Goal: Information Seeking & Learning: Find specific fact

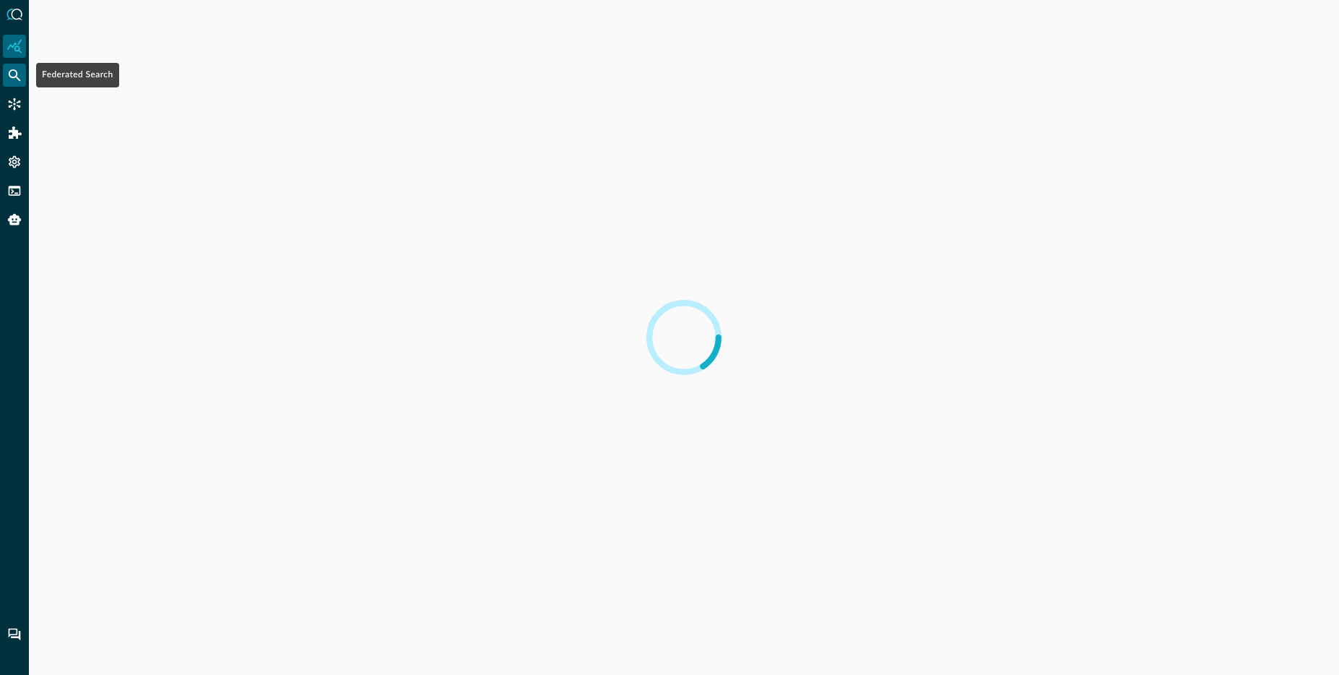
click at [15, 74] on icon "Federated Search" at bounding box center [14, 75] width 14 height 14
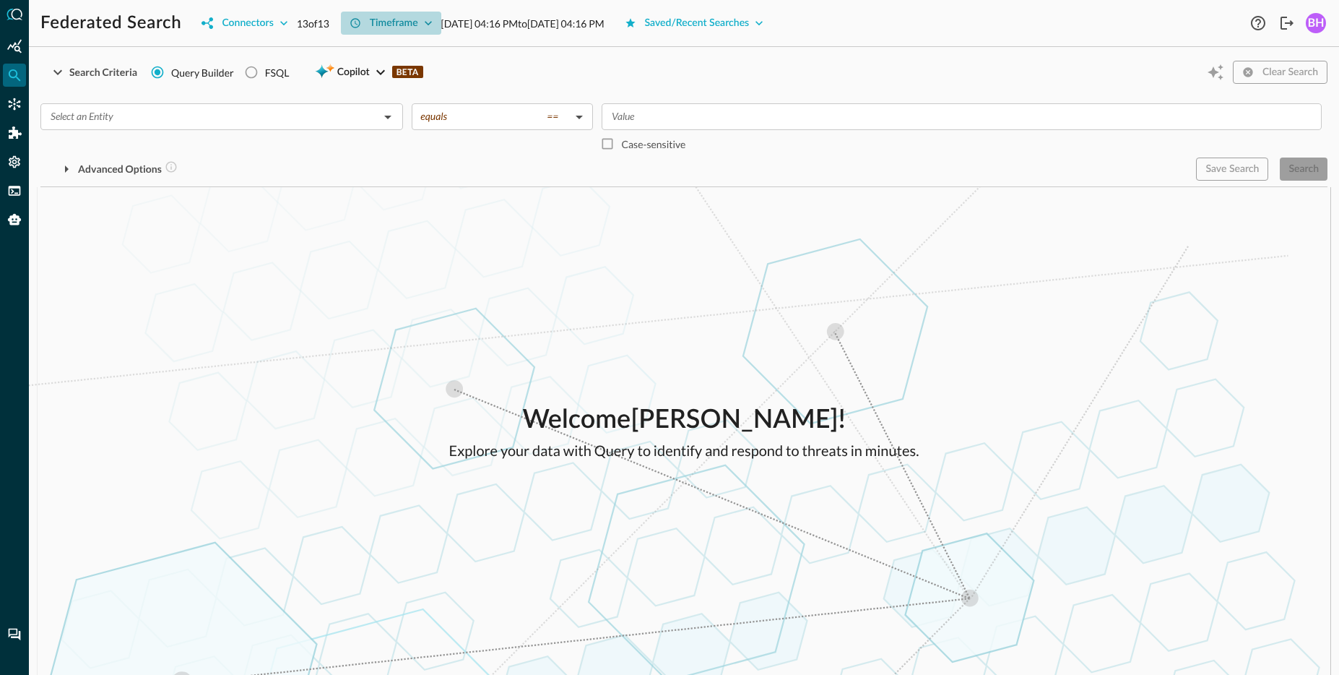
click at [418, 22] on div "Timeframe" at bounding box center [394, 23] width 48 height 18
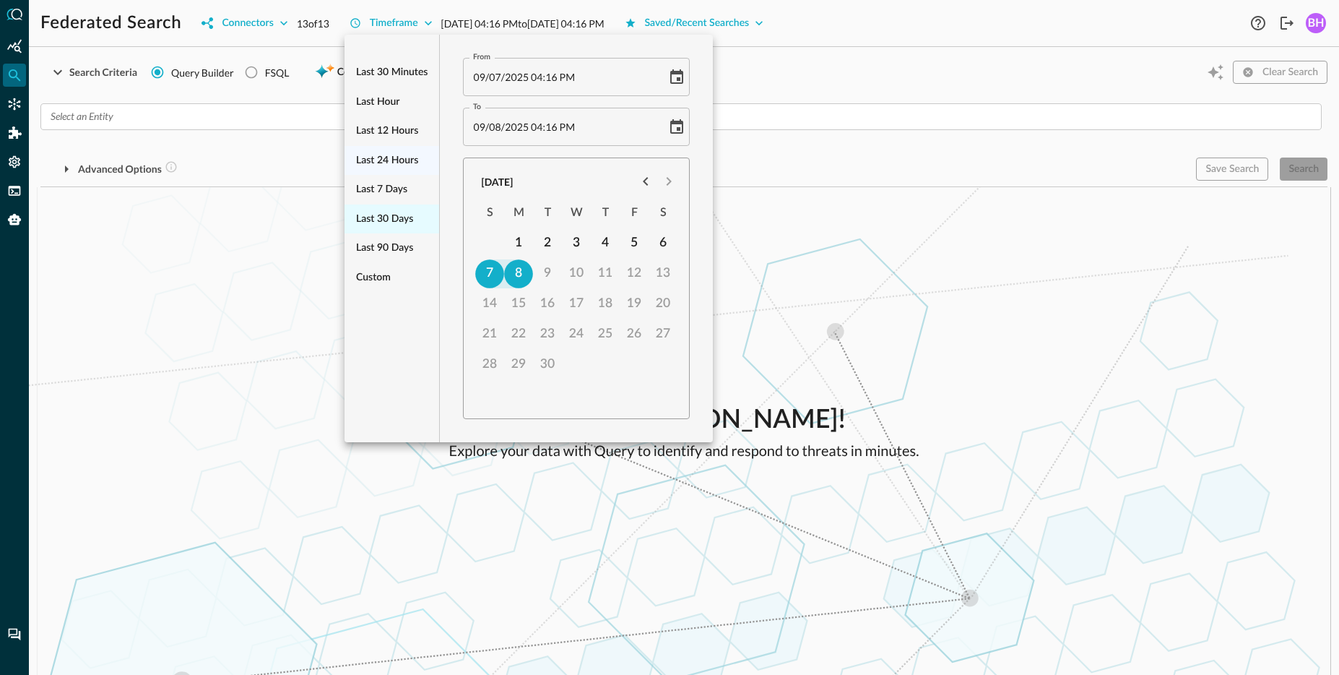
click at [379, 226] on span "Last 30 days" at bounding box center [384, 219] width 57 height 18
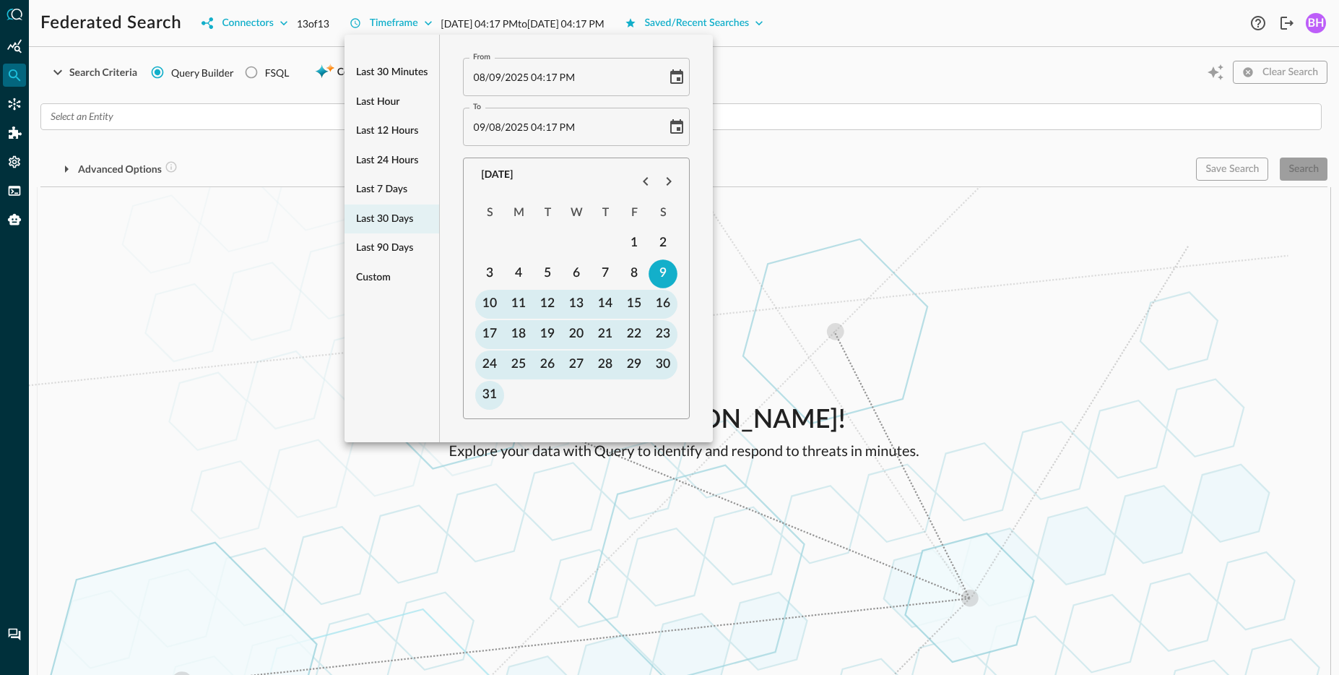
type input "[DATE] 04:17 PM"
click at [187, 278] on div at bounding box center [669, 337] width 1339 height 675
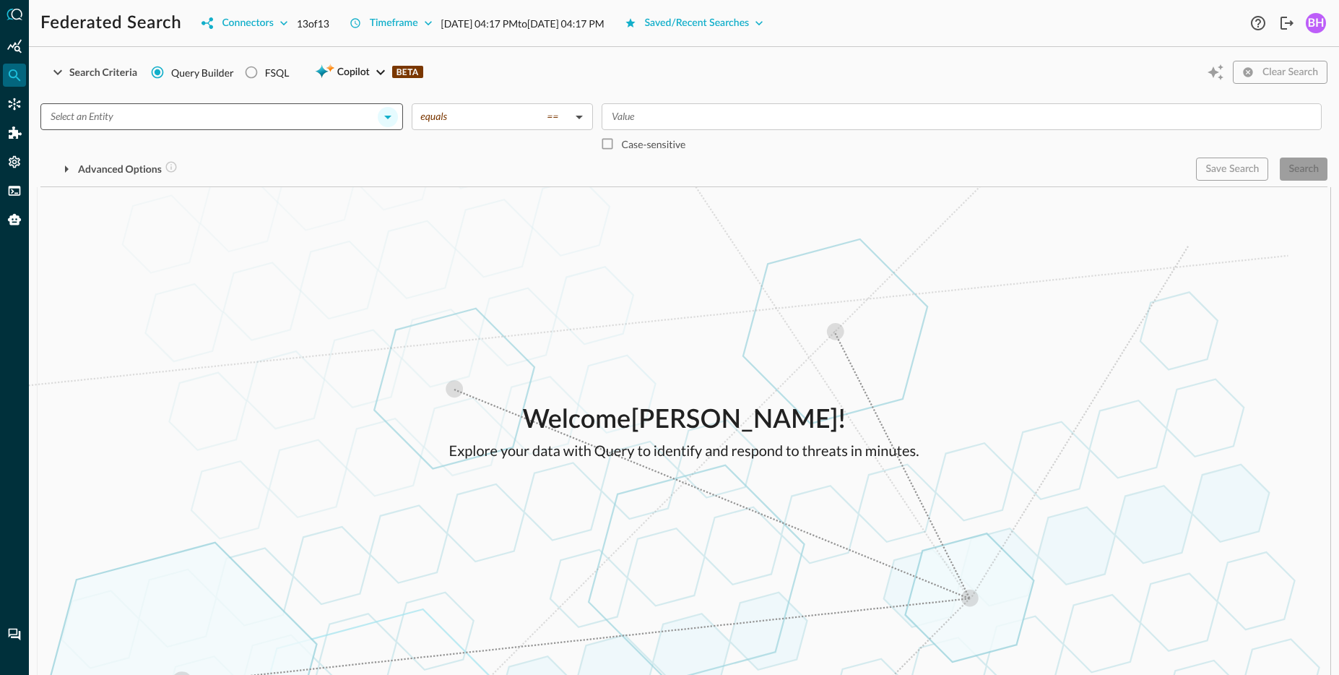
click at [382, 121] on icon "Open" at bounding box center [387, 116] width 17 height 17
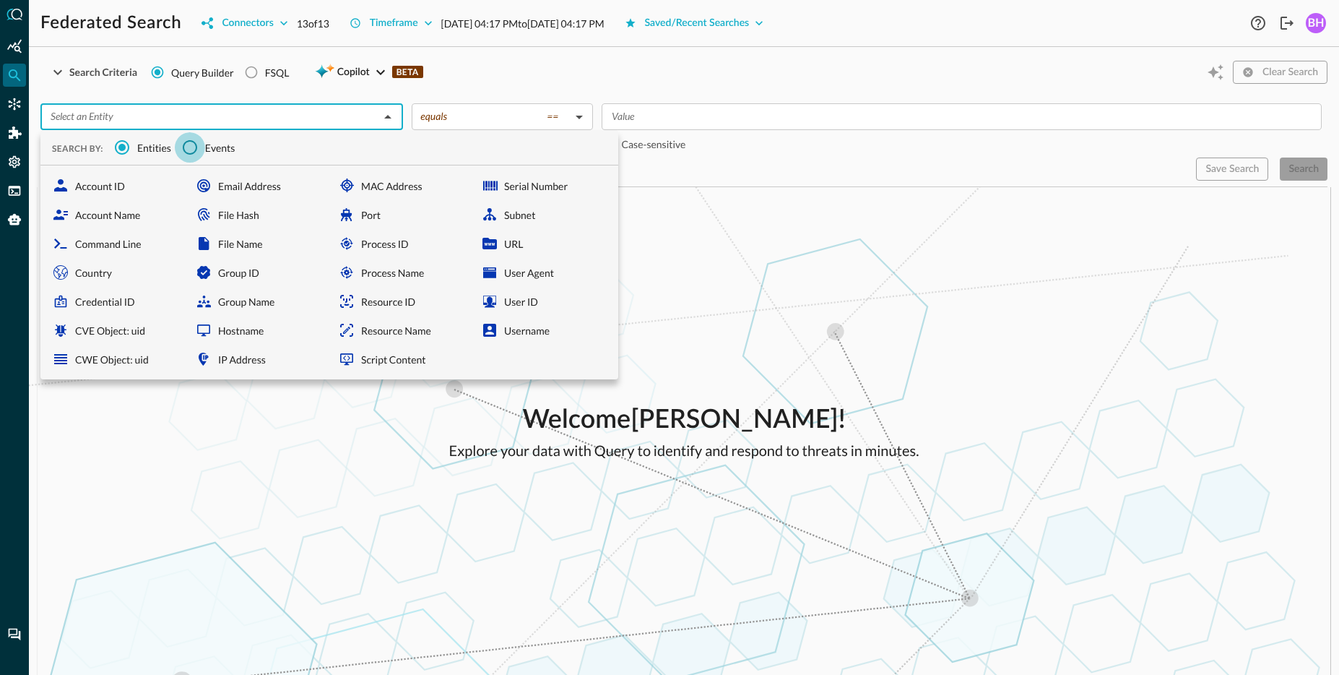
click at [196, 147] on input "Events" at bounding box center [190, 147] width 30 height 30
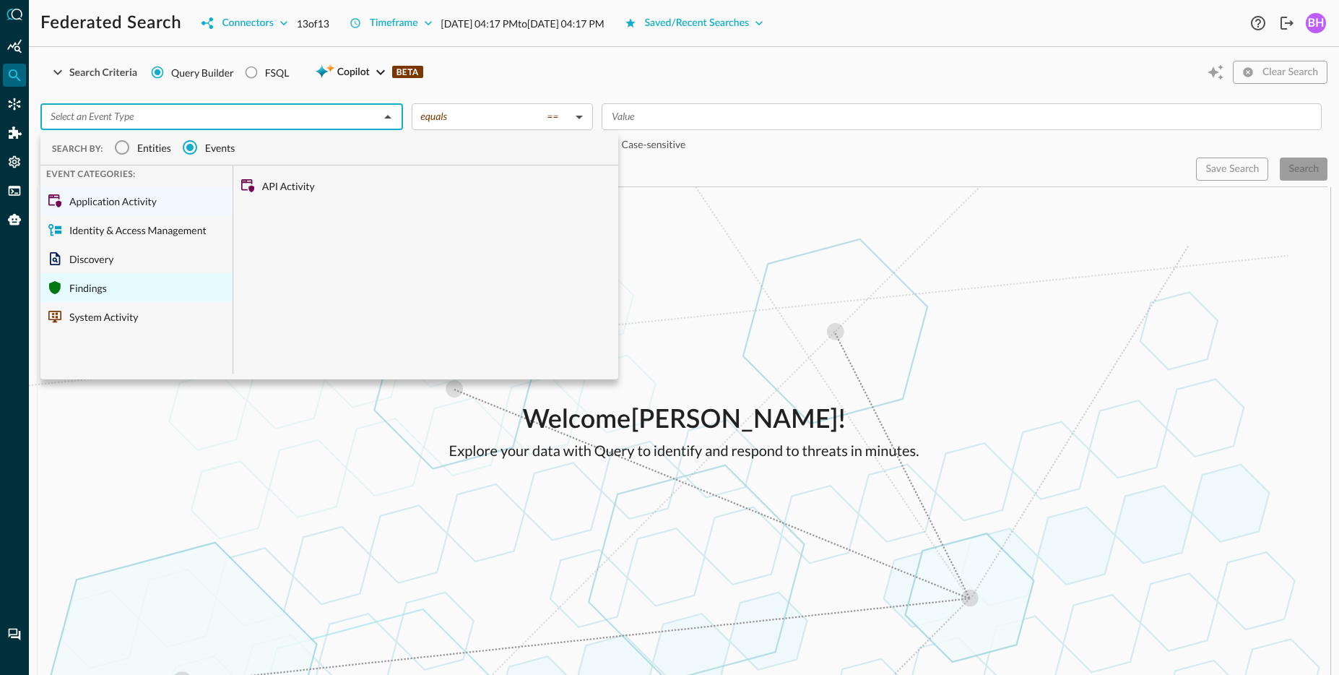
click at [162, 291] on div "Findings" at bounding box center [136, 287] width 192 height 29
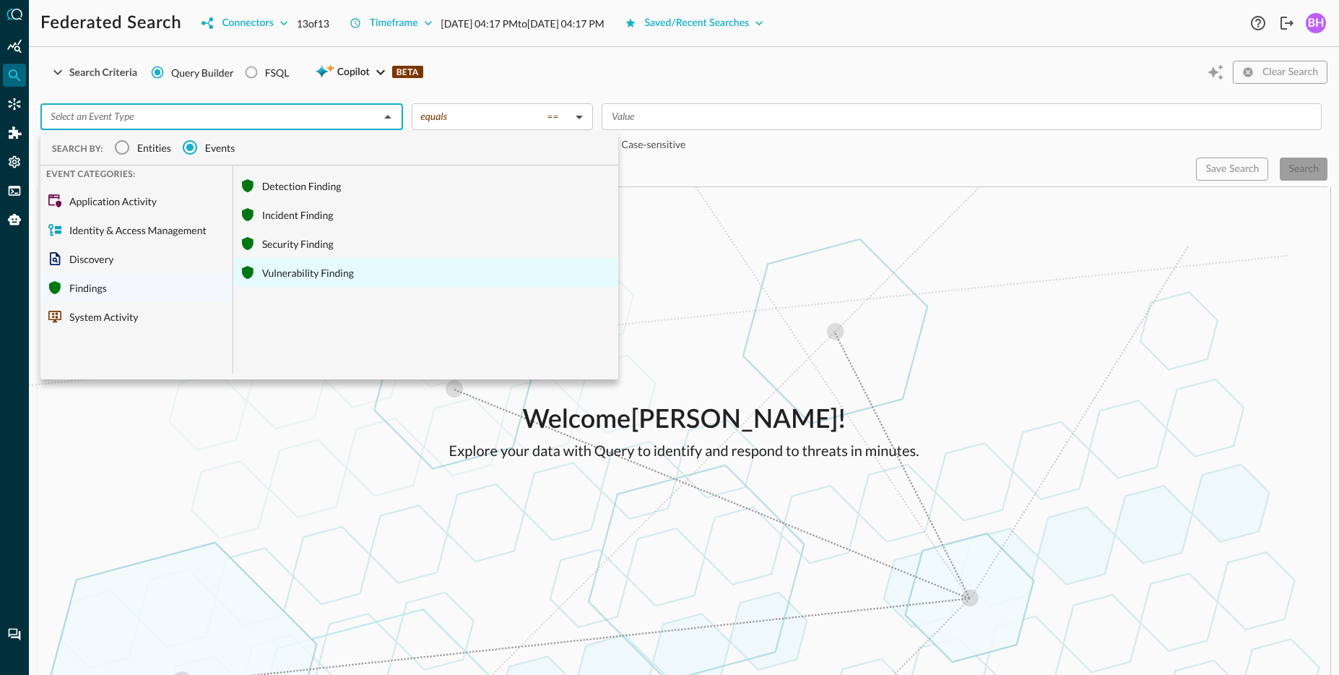
click at [346, 272] on div "Vulnerability Finding" at bounding box center [425, 272] width 385 height 29
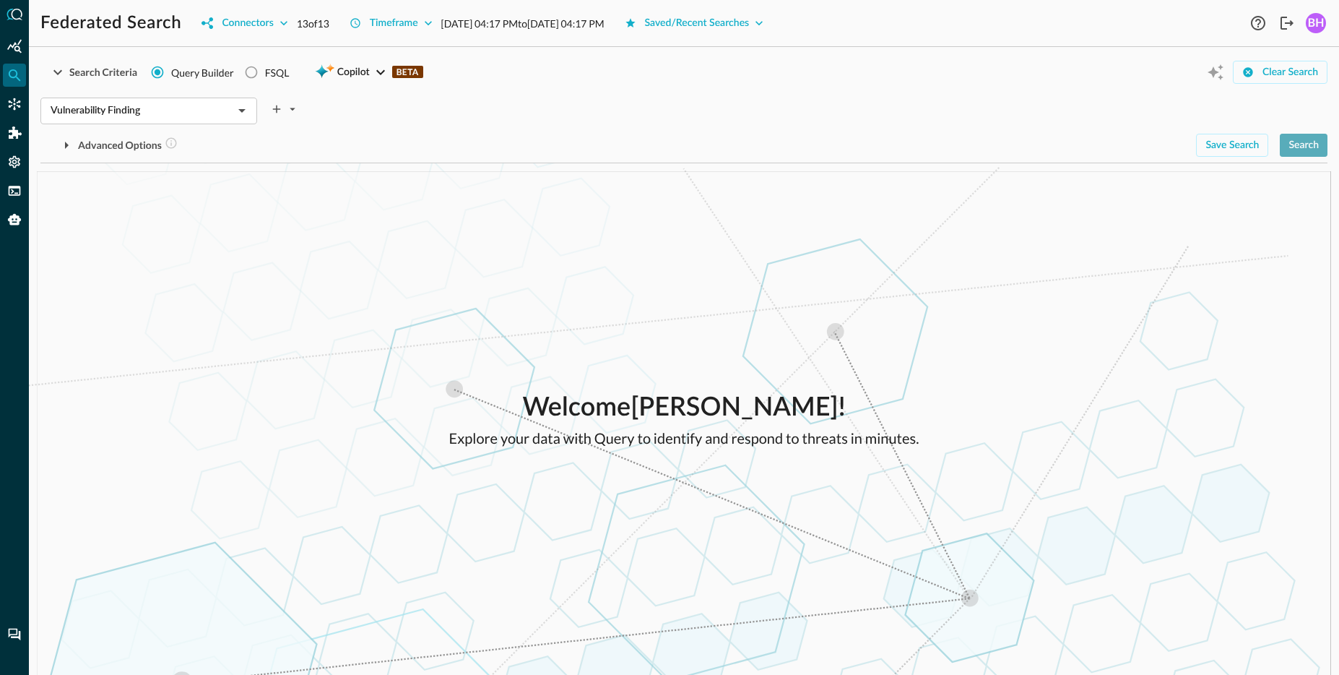
click at [1323, 152] on button "Search" at bounding box center [1304, 145] width 48 height 23
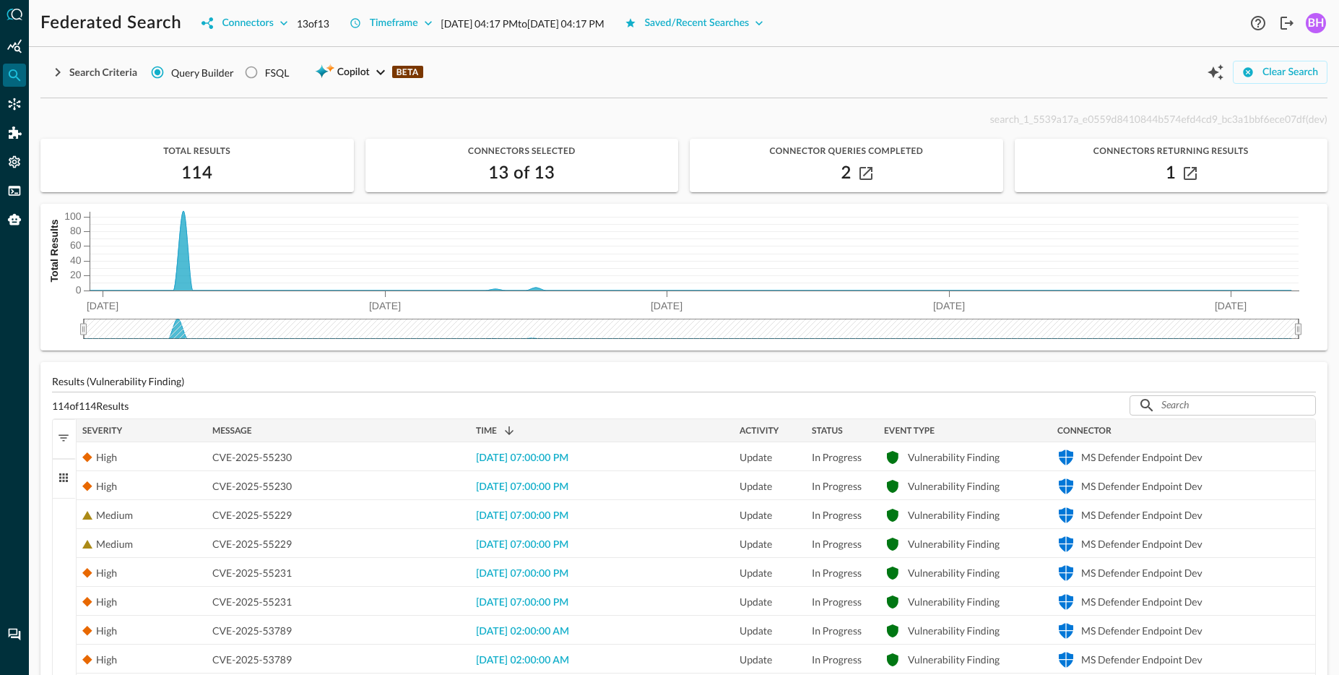
click at [108, 429] on span "Severity" at bounding box center [102, 430] width 40 height 10
